Goal: Find specific page/section: Find specific page/section

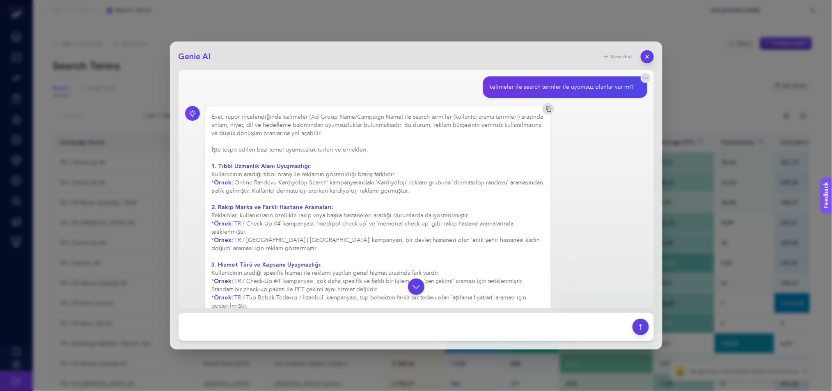
scroll to position [20, 0]
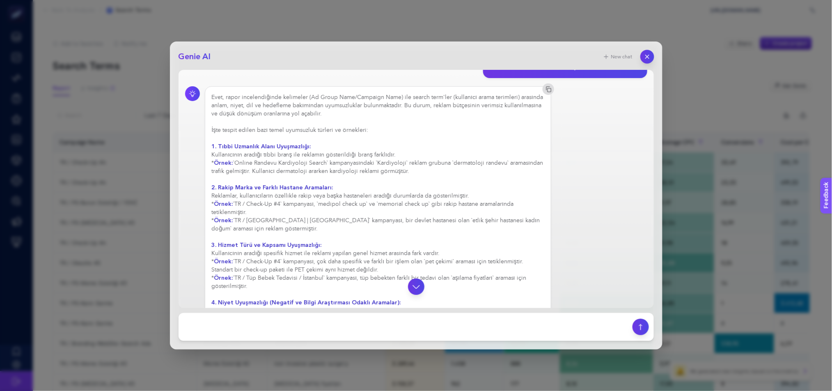
click at [650, 56] on button "button" at bounding box center [647, 57] width 14 height 14
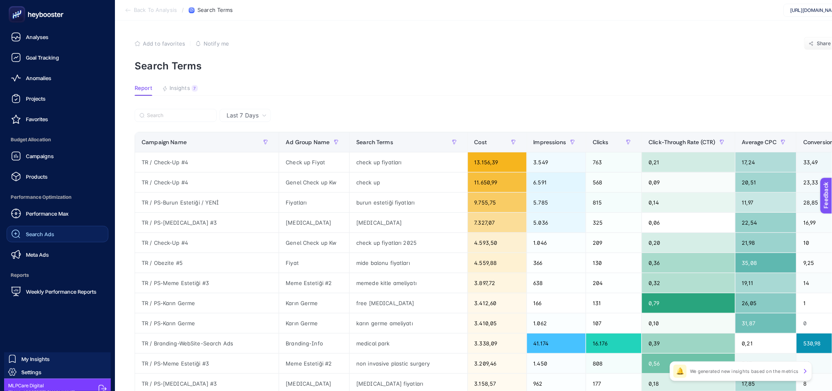
click at [57, 232] on link "Search Ads" at bounding box center [58, 234] width 102 height 16
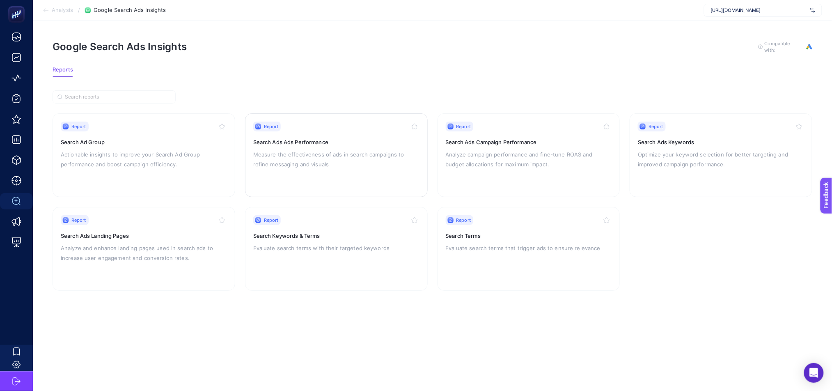
click at [365, 159] on p "Measure the effectiveness of ads in search campaigns to refine messaging and vi…" at bounding box center [336, 159] width 166 height 20
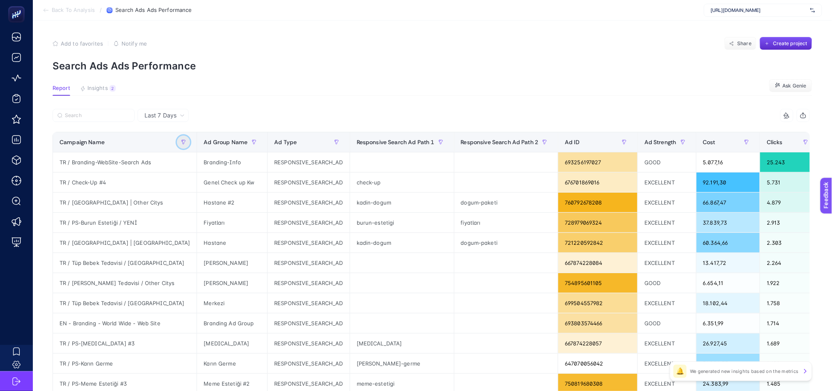
click at [182, 140] on icon "button" at bounding box center [184, 142] width 4 height 4
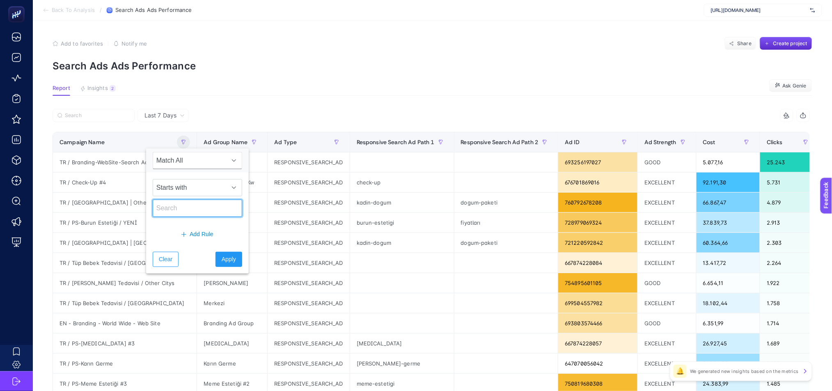
click at [190, 211] on input "text" at bounding box center [197, 207] width 89 height 17
type input "ı"
type input "usa"
click at [228, 262] on span "Apply" at bounding box center [229, 259] width 14 height 9
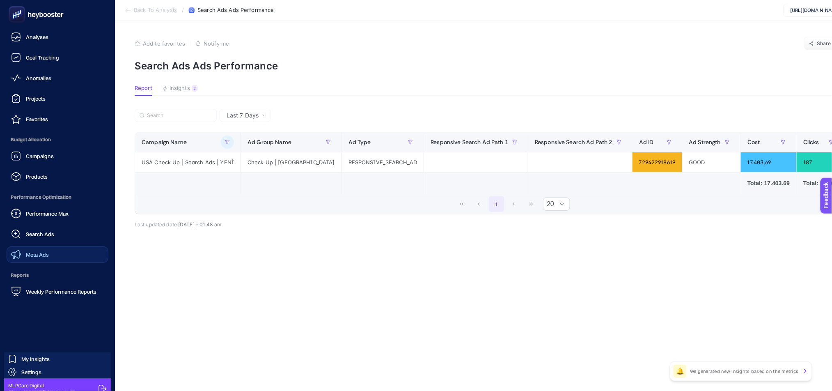
click at [57, 258] on link "Meta Ads" at bounding box center [58, 254] width 102 height 16
